Goal: Task Accomplishment & Management: Use online tool/utility

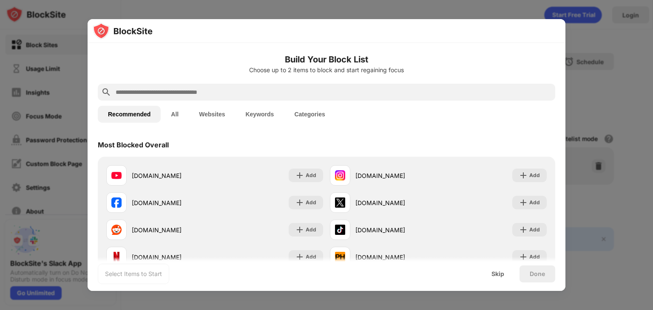
click at [221, 110] on button "Websites" at bounding box center [212, 114] width 46 height 17
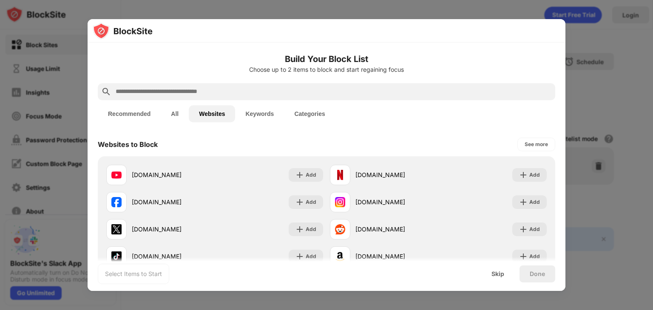
click at [284, 88] on input "text" at bounding box center [333, 92] width 437 height 10
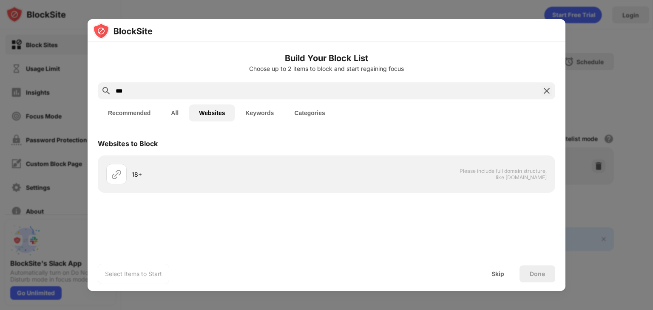
type input "***"
click at [154, 119] on button "Recommended" at bounding box center [129, 113] width 63 height 17
click at [173, 114] on button "All" at bounding box center [175, 113] width 28 height 17
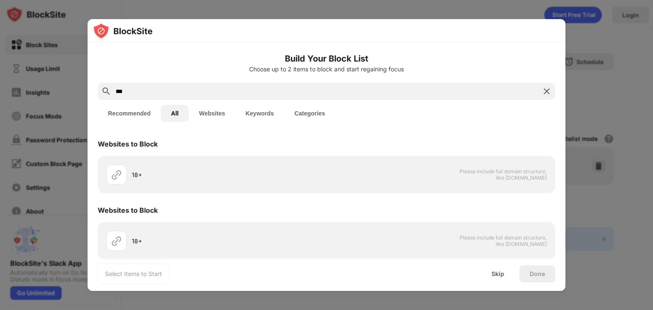
click at [117, 114] on button "Recommended" at bounding box center [129, 113] width 63 height 17
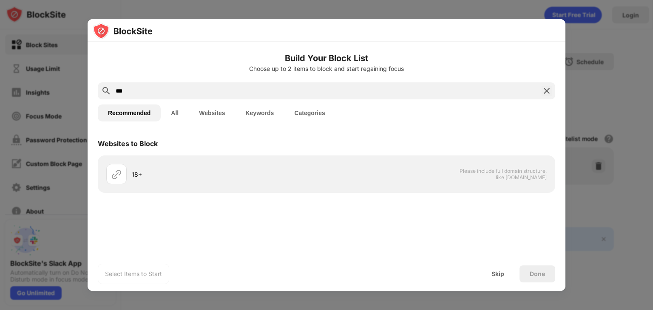
click at [166, 105] on button "All" at bounding box center [175, 113] width 28 height 17
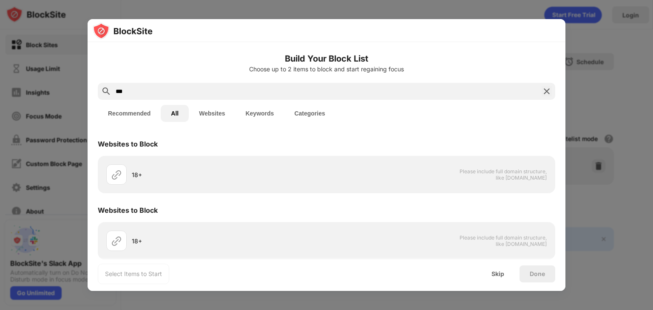
click at [211, 111] on button "Websites" at bounding box center [212, 113] width 46 height 17
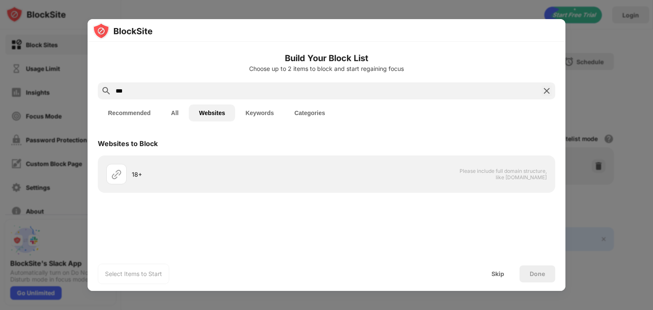
click at [265, 114] on button "Keywords" at bounding box center [259, 113] width 49 height 17
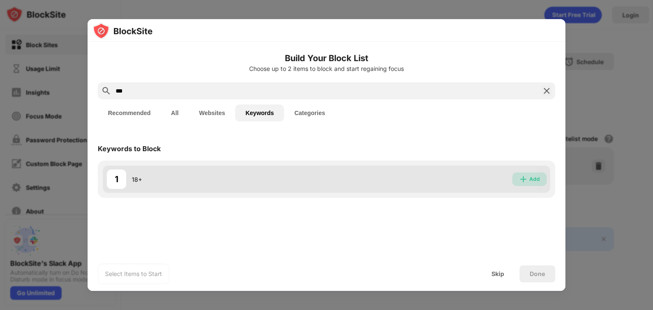
click at [534, 179] on div "Add" at bounding box center [534, 179] width 11 height 9
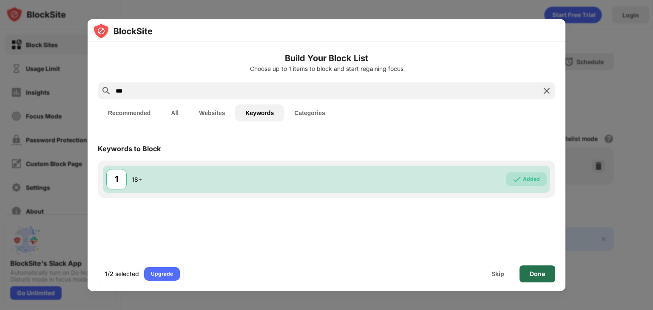
click at [539, 269] on div "Done" at bounding box center [538, 274] width 36 height 17
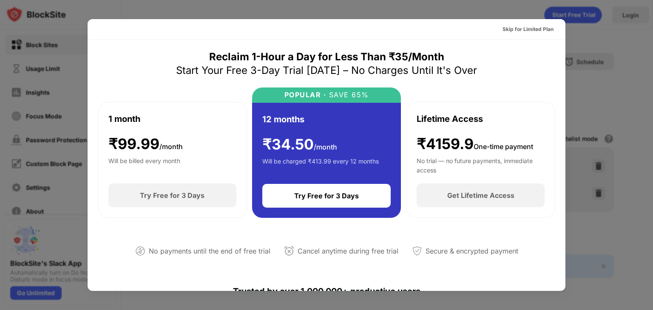
click at [578, 55] on div at bounding box center [326, 155] width 653 height 310
click at [581, 29] on div at bounding box center [326, 155] width 653 height 310
